Goal: Task Accomplishment & Management: Manage account settings

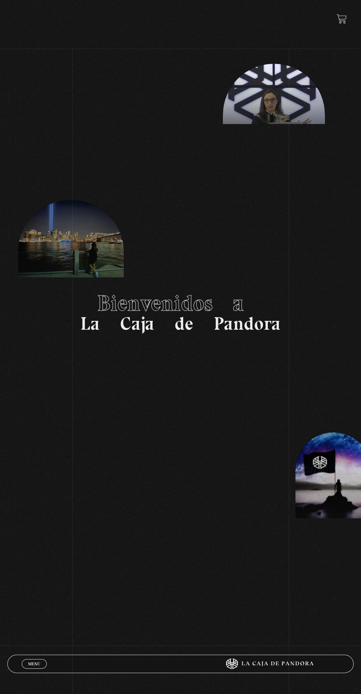
click at [32, 662] on span "Menu" at bounding box center [34, 664] width 12 height 4
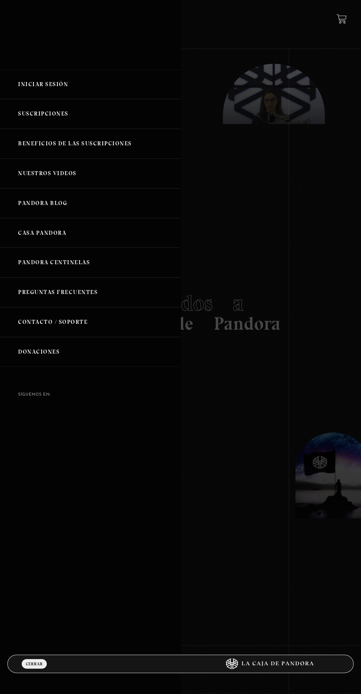
click at [52, 92] on link "Iniciar Sesión" at bounding box center [90, 85] width 180 height 30
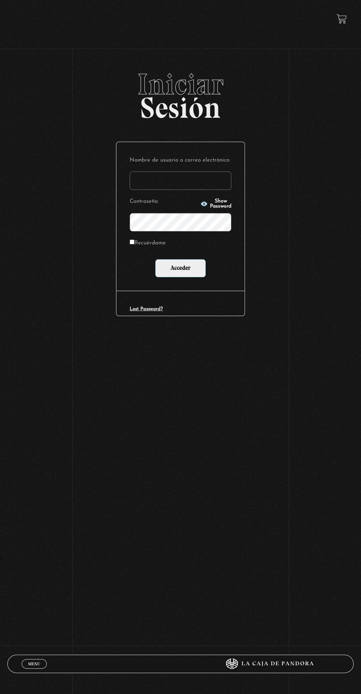
click at [199, 189] on input "Nombre de usuario o correo electrónico" at bounding box center [181, 180] width 102 height 18
type input "favica.fa@gmail.com"
click at [155, 259] on input "Acceder" at bounding box center [180, 268] width 51 height 18
click at [203, 205] on circle "button" at bounding box center [204, 204] width 2 height 2
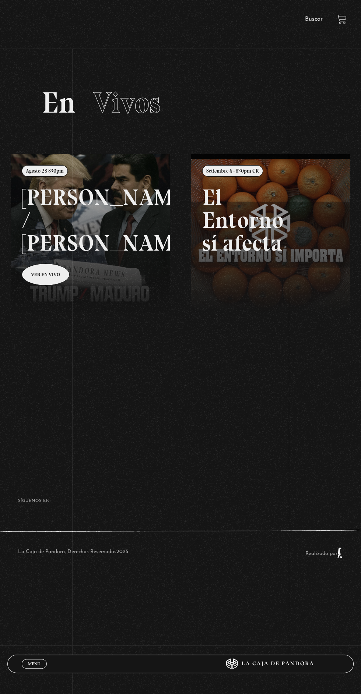
click at [6, 577] on div "La Caja de Pandora, Derechos Reservados 2025 Realizado por" at bounding box center [180, 553] width 361 height 48
